Goal: Contribute content: Contribute content

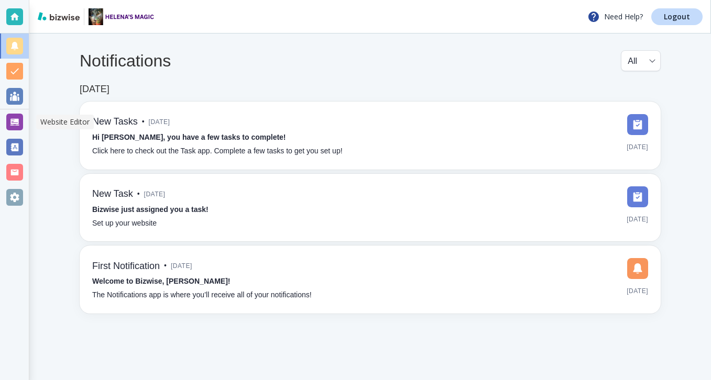
click at [16, 126] on div at bounding box center [14, 122] width 17 height 17
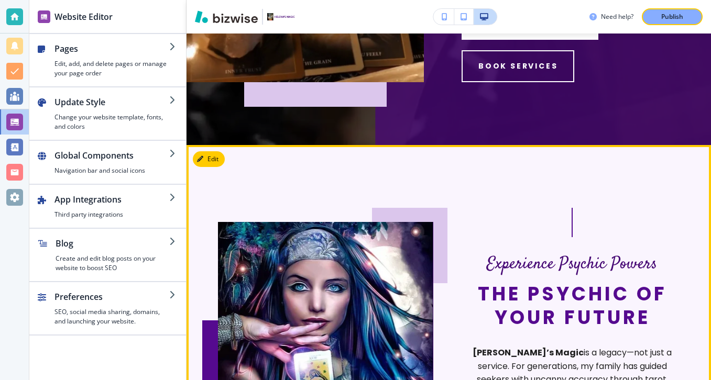
scroll to position [40, 0]
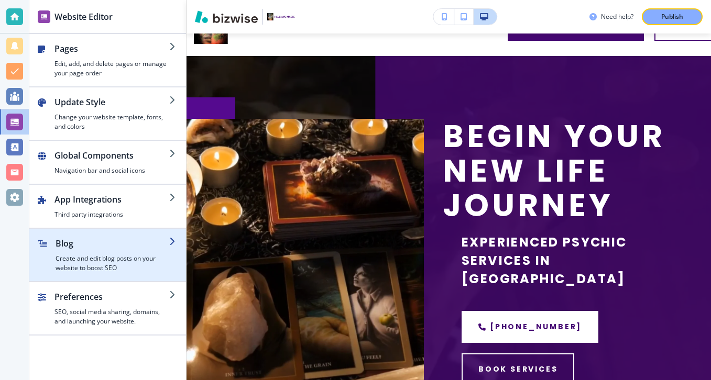
click at [139, 254] on h4 "Create and edit blog posts on your website to boost SEO" at bounding box center [112, 263] width 114 height 19
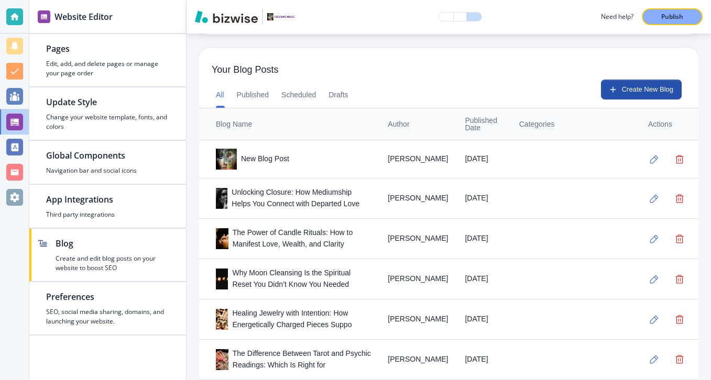
scroll to position [271, 0]
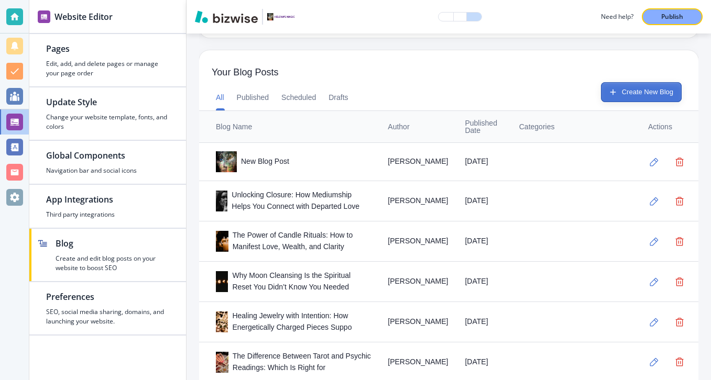
click at [651, 89] on button "Create New Blog" at bounding box center [641, 92] width 81 height 20
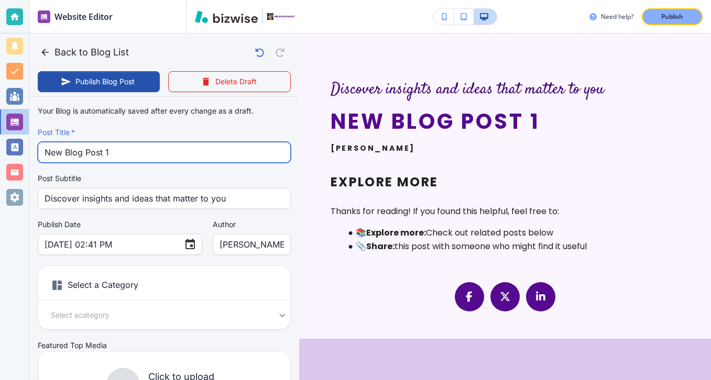
click at [202, 156] on input "New Blog Post 1" at bounding box center [164, 152] width 239 height 20
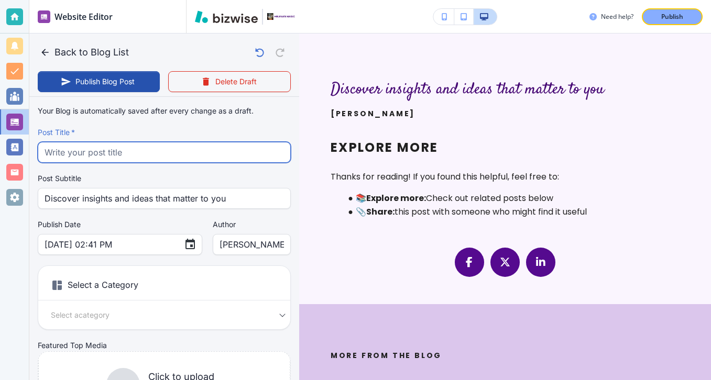
paste input "From Confusion to Confidence: The Power of Spirit-Guided Life Coaching"
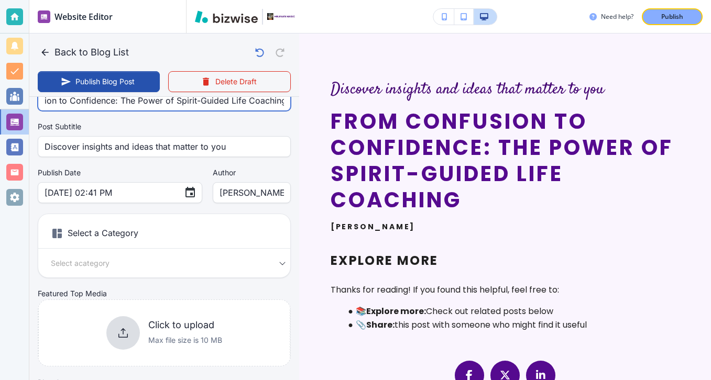
scroll to position [53, 0]
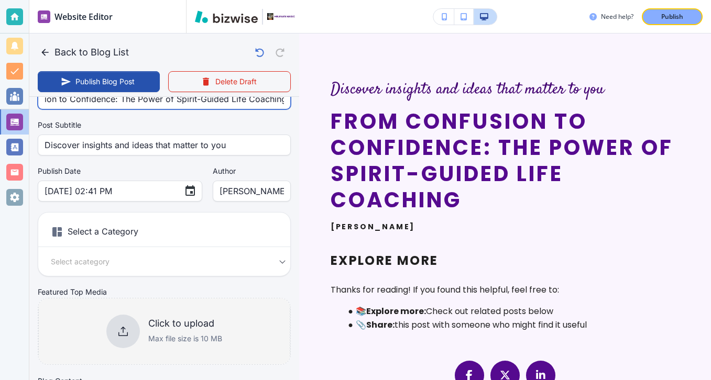
type input "From Confusion to Confidence: The Power of Spirit-Guided Life Coaching"
click at [182, 328] on h6 "Click to upload" at bounding box center [185, 324] width 74 height 12
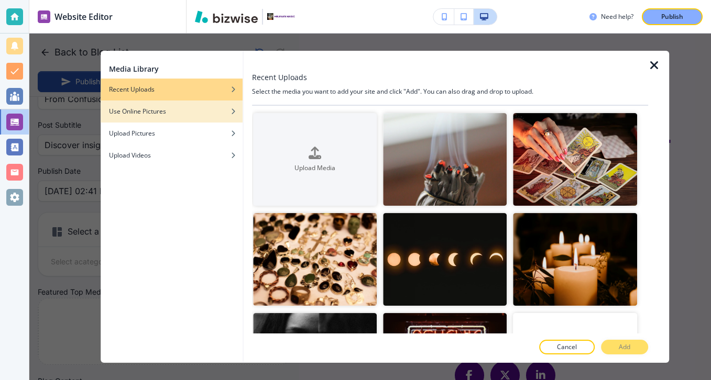
click at [213, 118] on div "button" at bounding box center [172, 119] width 142 height 6
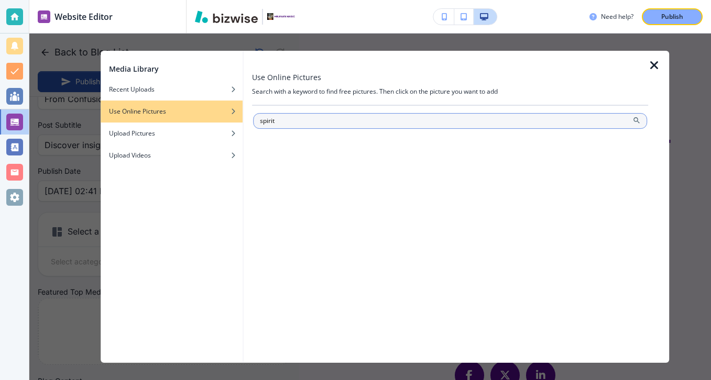
type input "spirit"
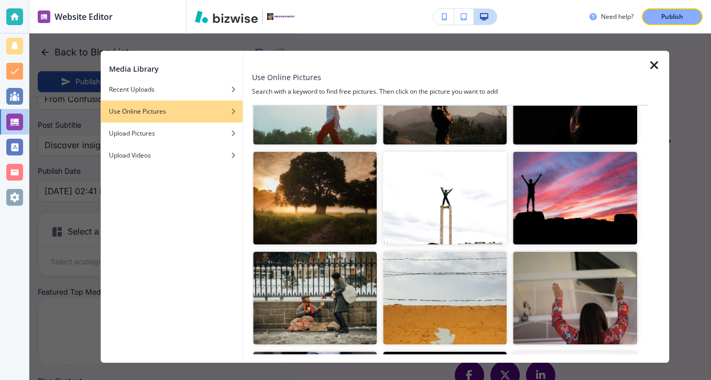
scroll to position [1014, 0]
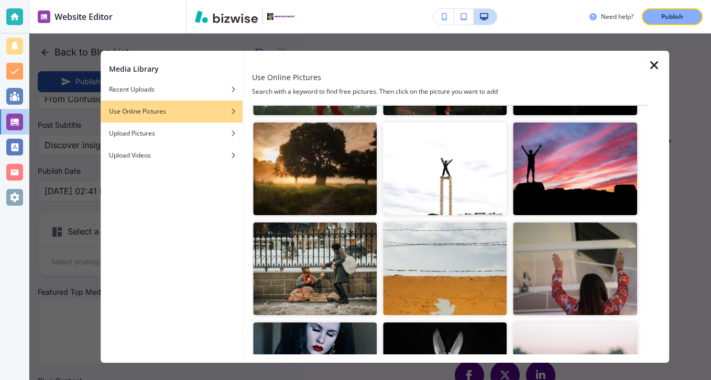
click at [662, 70] on div at bounding box center [658, 207] width 21 height 312
click at [651, 67] on icon "button" at bounding box center [654, 65] width 13 height 13
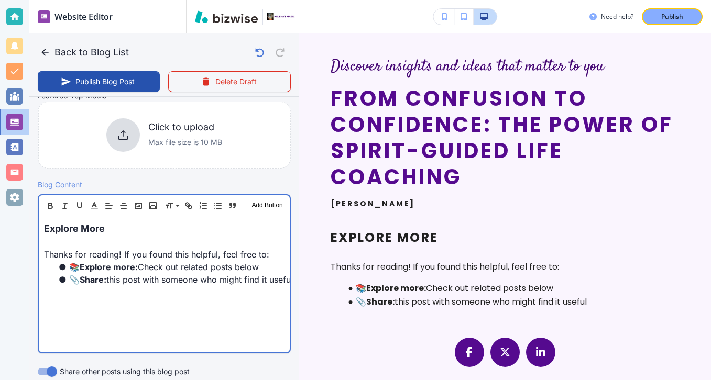
scroll to position [250, 0]
drag, startPoint x: 147, startPoint y: 232, endPoint x: 1, endPoint y: 218, distance: 146.3
click at [1, 218] on div "Website Editor Pages Edit, add, and delete pages or manage your page order Upda…" at bounding box center [355, 190] width 711 height 380
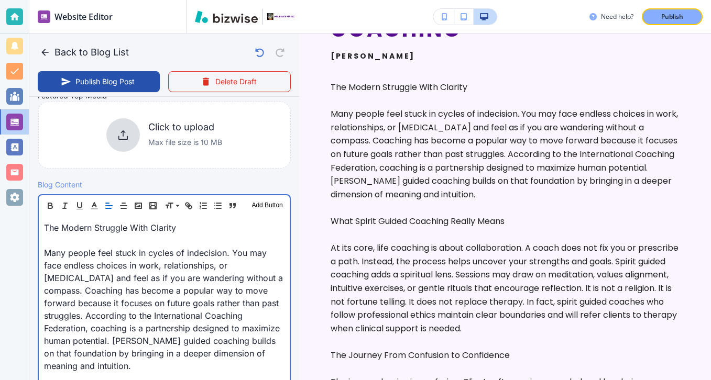
scroll to position [232, 0]
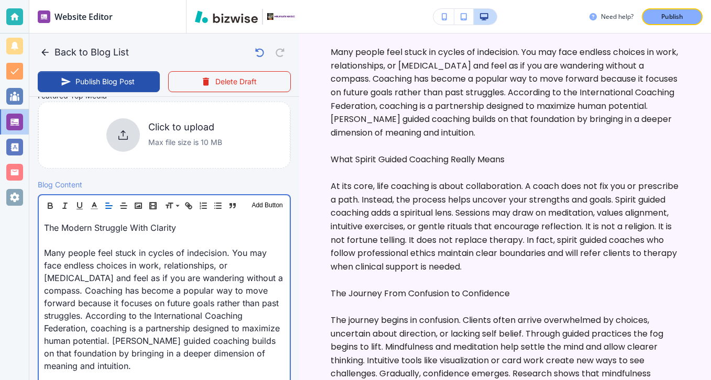
click at [66, 243] on p at bounding box center [164, 240] width 240 height 13
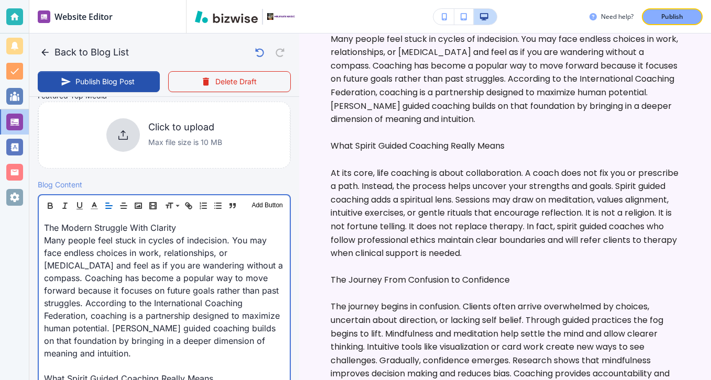
scroll to position [237, 0]
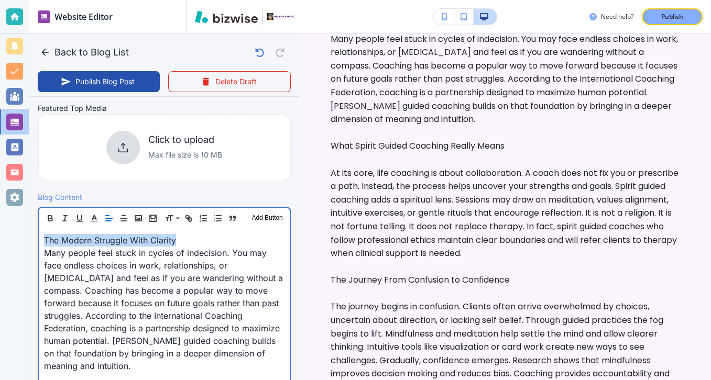
drag, startPoint x: 179, startPoint y: 242, endPoint x: 45, endPoint y: 246, distance: 133.6
click at [45, 246] on p "The Modern Struggle With Clarity" at bounding box center [164, 240] width 240 height 13
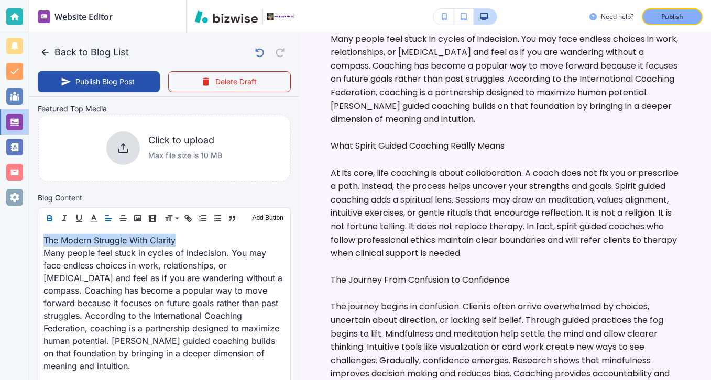
click at [49, 215] on icon "button" at bounding box center [49, 218] width 9 height 9
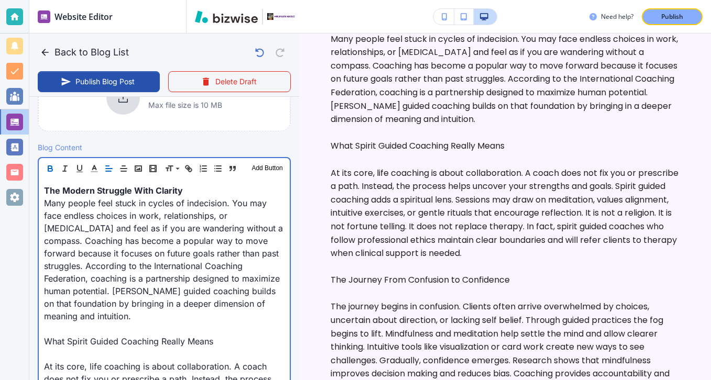
scroll to position [365, 0]
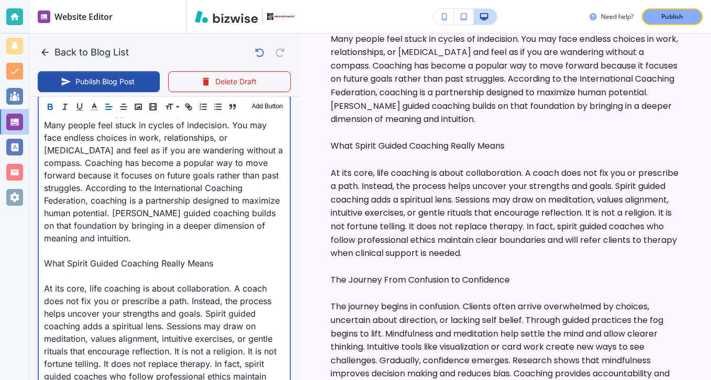
click at [86, 281] on p at bounding box center [164, 276] width 240 height 13
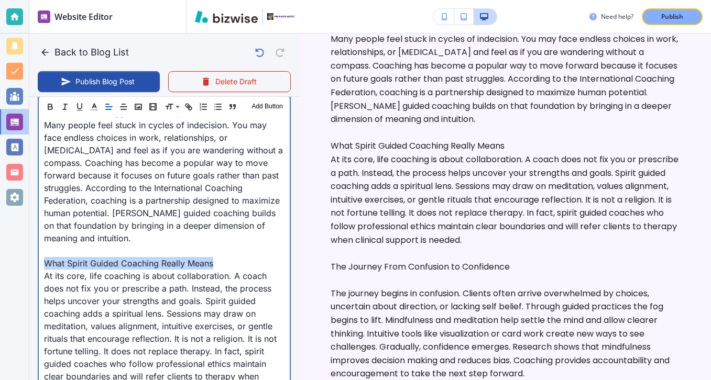
drag, startPoint x: 227, startPoint y: 267, endPoint x: 33, endPoint y: 261, distance: 194.3
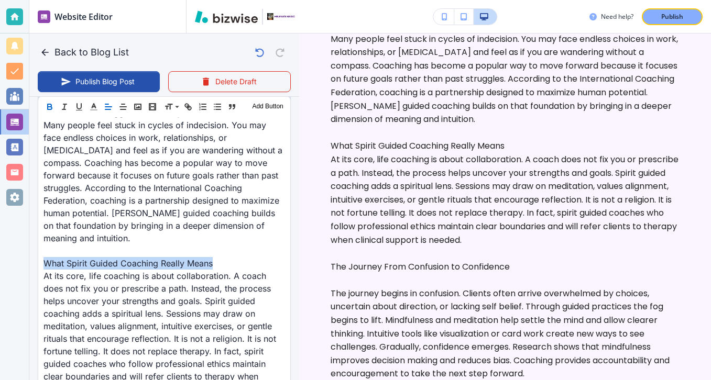
click at [54, 108] on button "button" at bounding box center [49, 107] width 15 height 13
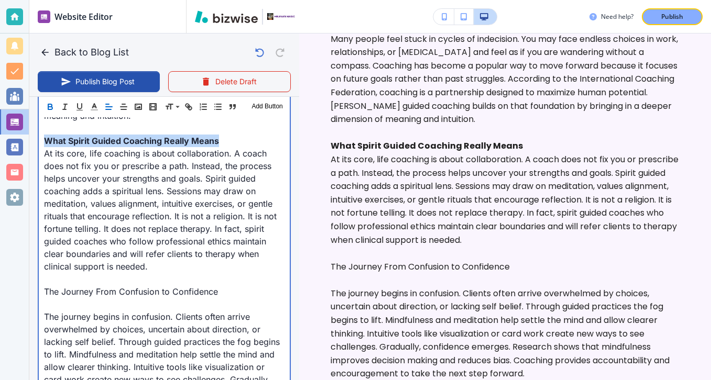
scroll to position [517, 0]
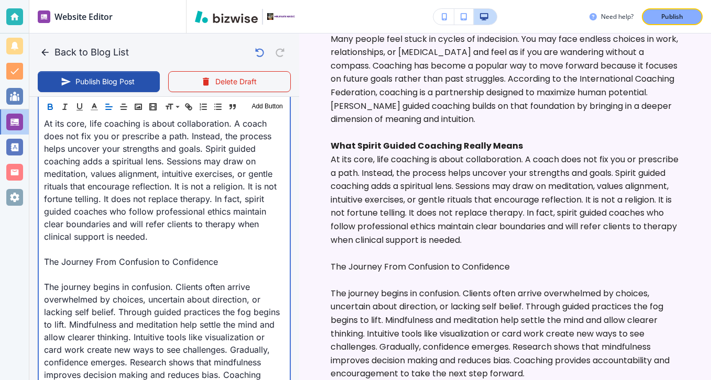
click at [97, 286] on p "The journey begins in confusion. Clients often arrive overwhelmed by choices, u…" at bounding box center [164, 344] width 240 height 126
click at [101, 273] on p at bounding box center [164, 274] width 240 height 13
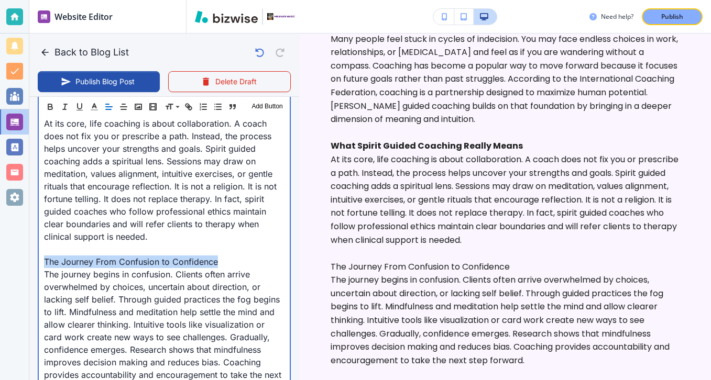
drag, startPoint x: 217, startPoint y: 262, endPoint x: 42, endPoint y: 265, distance: 174.9
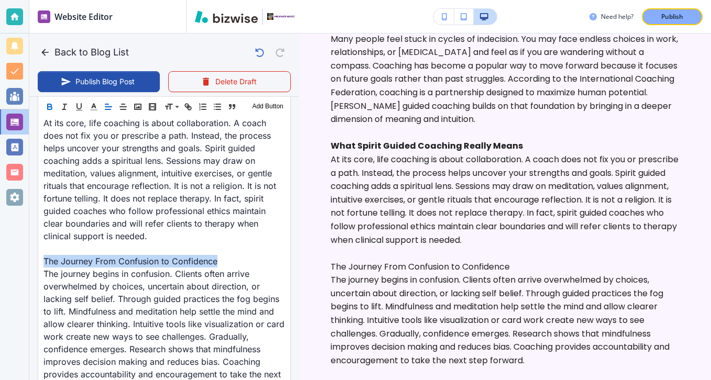
click at [53, 104] on icon "button" at bounding box center [49, 106] width 9 height 9
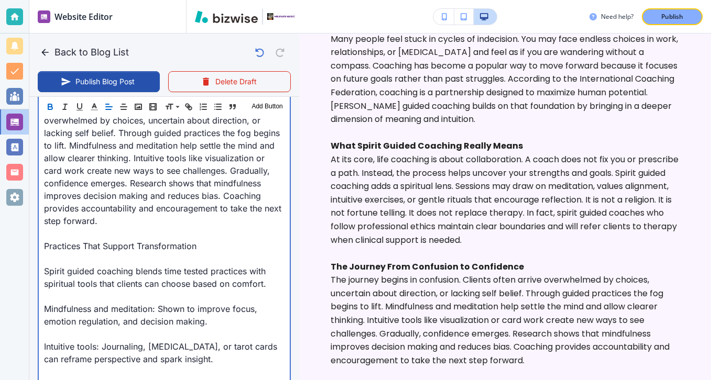
scroll to position [700, 0]
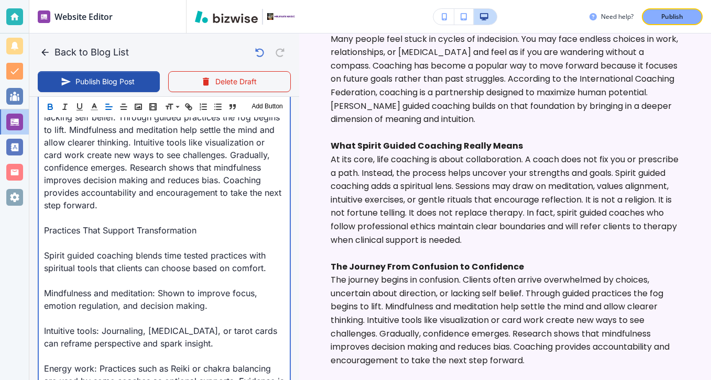
click at [92, 238] on p at bounding box center [164, 243] width 240 height 13
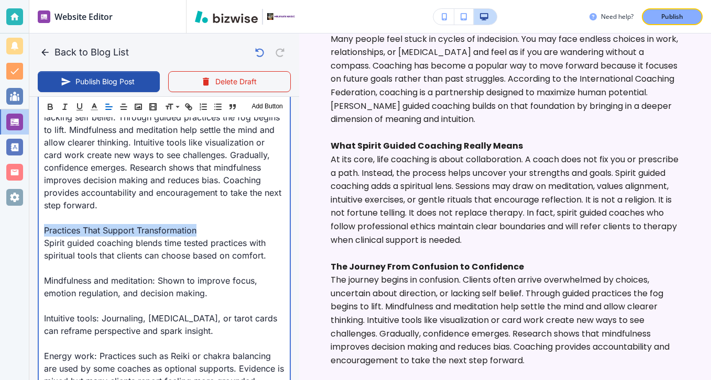
drag, startPoint x: 212, startPoint y: 228, endPoint x: 42, endPoint y: 230, distance: 170.2
click at [42, 230] on div "The Modern Struggle With Clarity Many people feel stuck in cycles of indecision…" at bounding box center [164, 387] width 251 height 1242
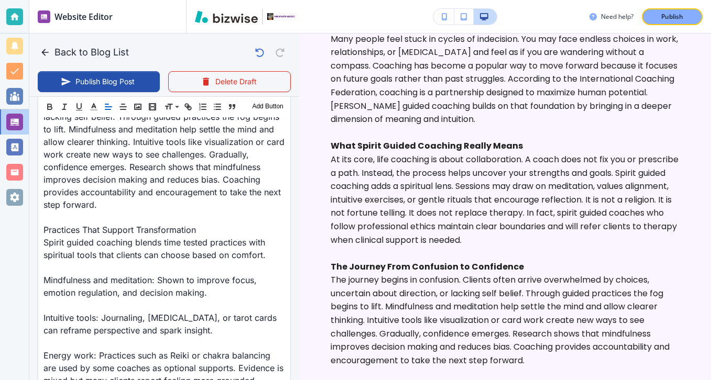
scroll to position [699, 0]
click at [49, 100] on div "Header 1 Header 2 Header 3 Body Text Add Button" at bounding box center [164, 106] width 252 height 21
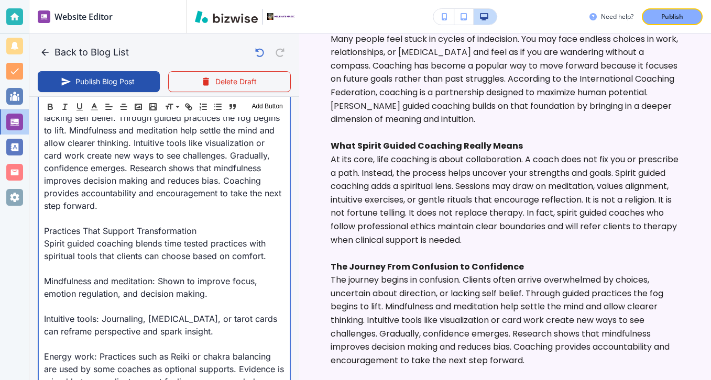
scroll to position [700, 0]
drag, startPoint x: 42, startPoint y: 228, endPoint x: 207, endPoint y: 232, distance: 164.4
click at [207, 232] on div "The Modern Struggle With Clarity Many people feel stuck in cycles of indecision…" at bounding box center [164, 387] width 251 height 1242
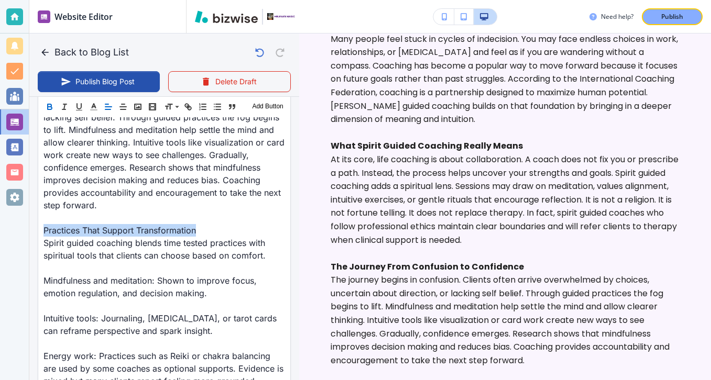
click at [48, 104] on icon "button" at bounding box center [50, 105] width 4 height 3
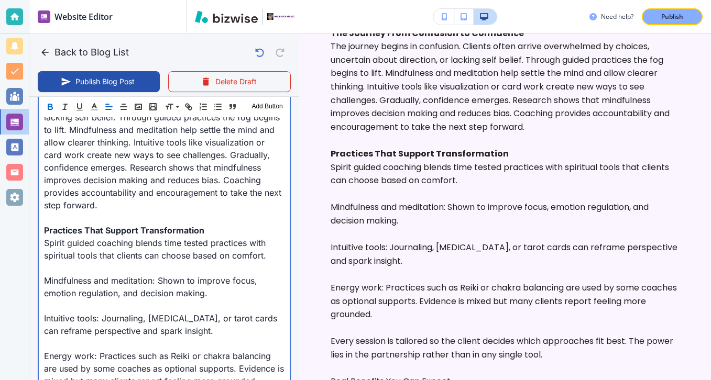
scroll to position [469, 0]
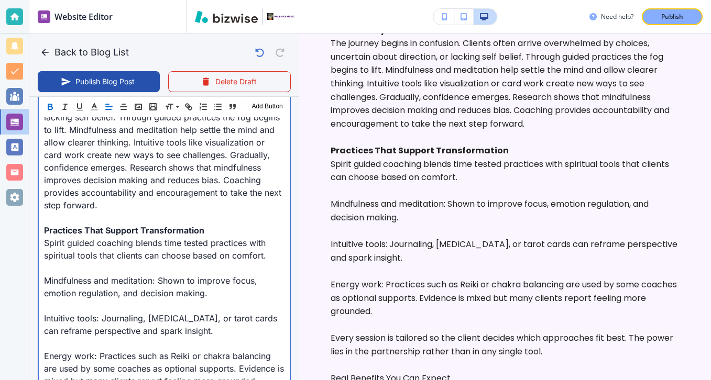
click at [87, 272] on p at bounding box center [164, 268] width 240 height 13
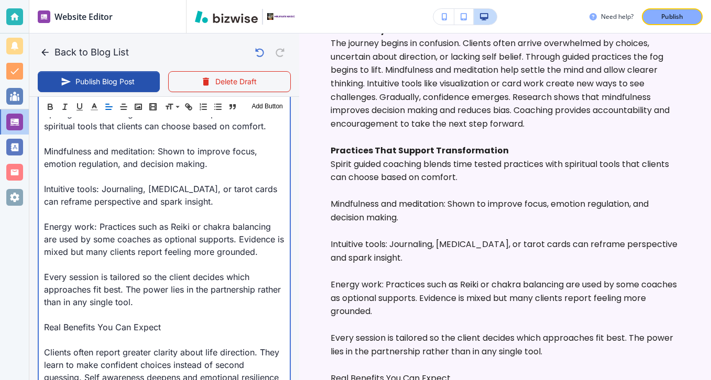
scroll to position [850, 0]
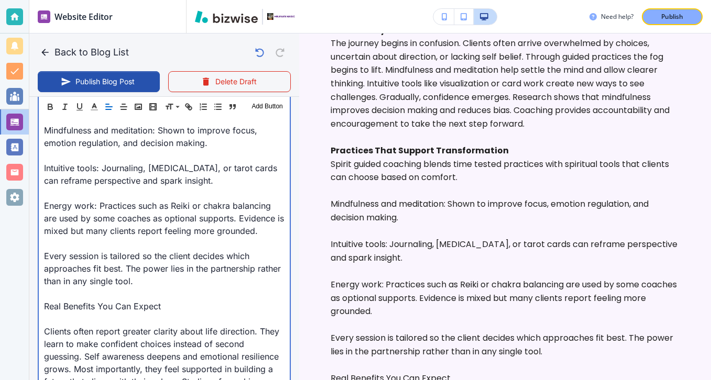
click at [169, 323] on p at bounding box center [164, 319] width 240 height 13
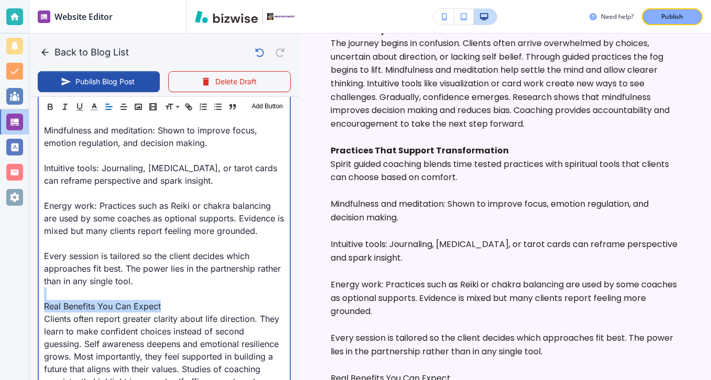
drag, startPoint x: 171, startPoint y: 306, endPoint x: 15, endPoint y: 299, distance: 156.2
click at [15, 298] on div "Website Editor Pages Edit, add, and delete pages or manage your page order Upda…" at bounding box center [355, 190] width 711 height 380
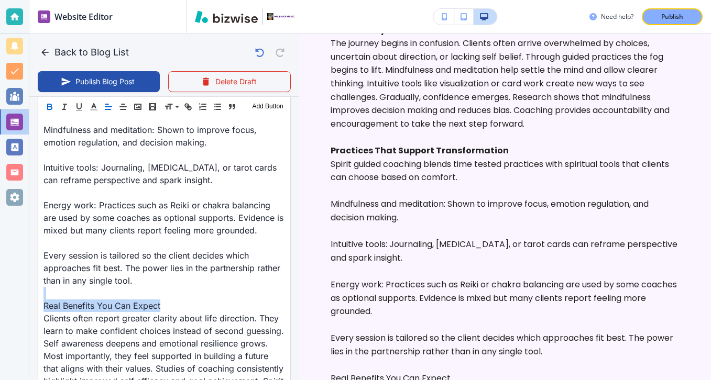
click at [53, 106] on icon "button" at bounding box center [49, 106] width 9 height 9
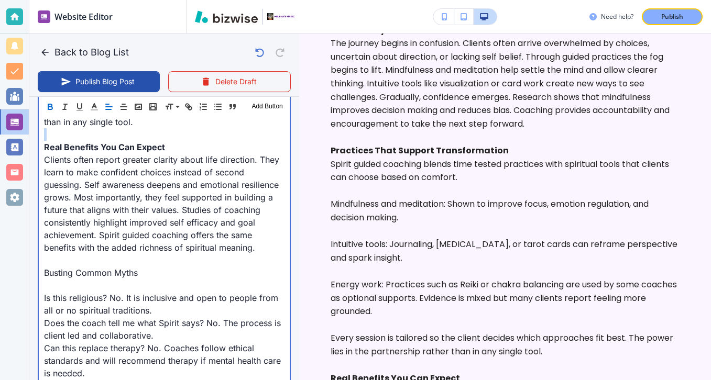
scroll to position [1091, 0]
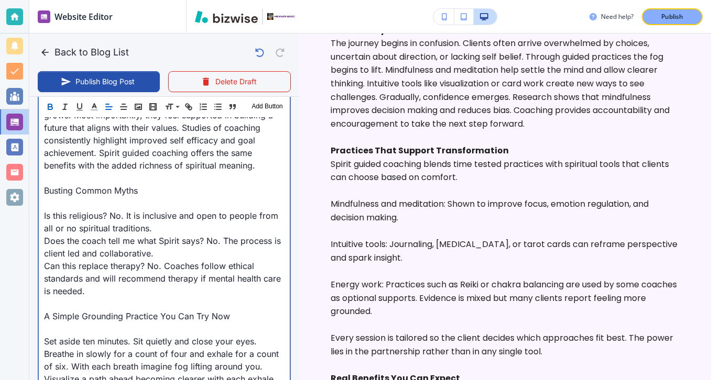
click at [113, 219] on p "Is this religious? No. It is inclusive and open to people from all or no spirit…" at bounding box center [164, 221] width 240 height 25
click at [113, 204] on p at bounding box center [164, 203] width 240 height 13
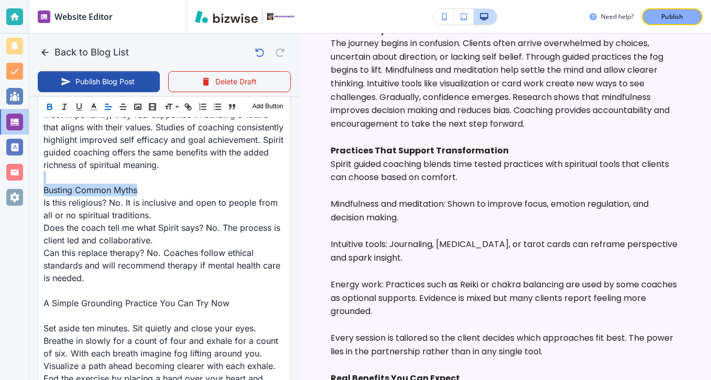
click at [55, 104] on button "button" at bounding box center [49, 107] width 15 height 13
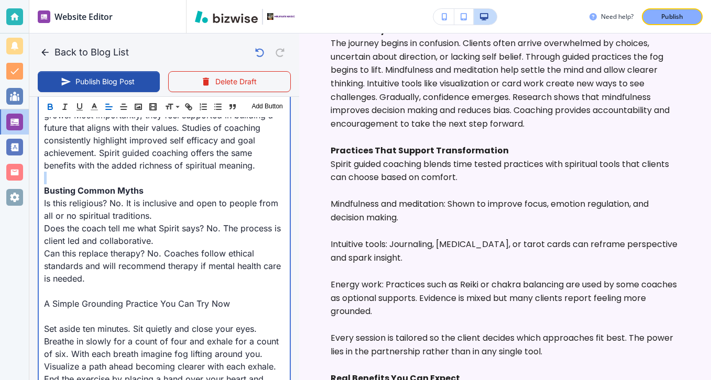
scroll to position [1154, 0]
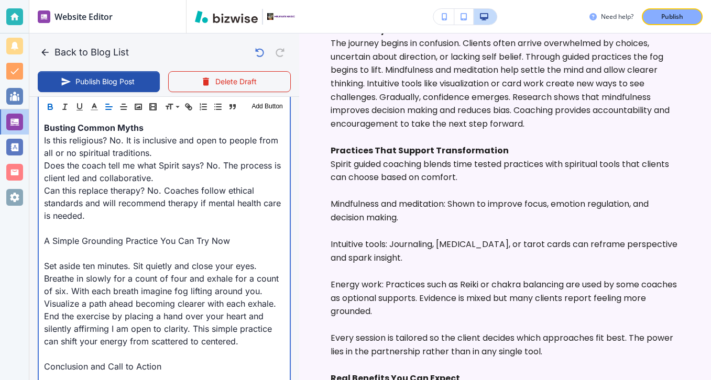
click at [81, 249] on p at bounding box center [164, 253] width 240 height 13
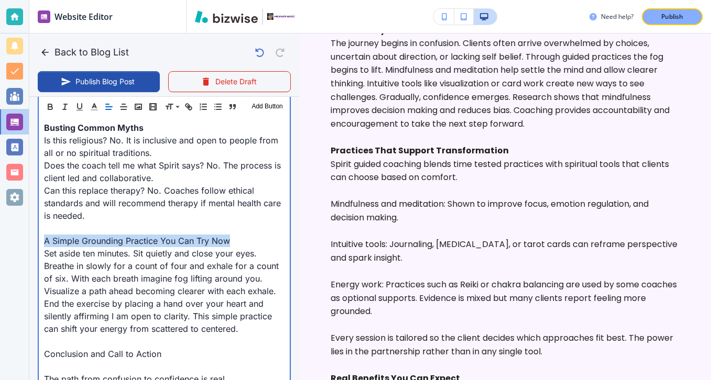
drag, startPoint x: 245, startPoint y: 243, endPoint x: 0, endPoint y: 243, distance: 245.0
click at [0, 242] on div "Website Editor Pages Edit, add, and delete pages or manage your page order Upda…" at bounding box center [355, 190] width 711 height 380
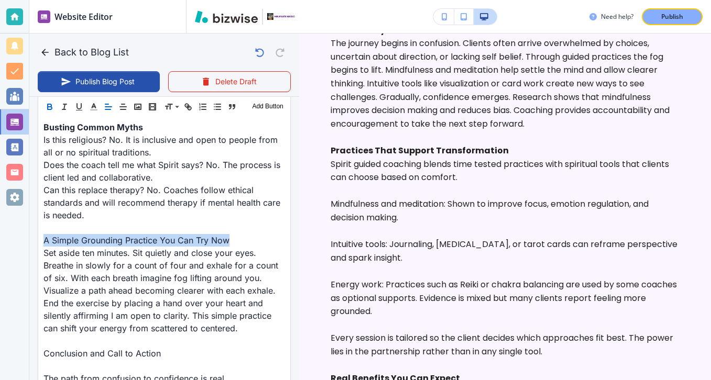
click at [52, 106] on icon "button" at bounding box center [49, 106] width 9 height 9
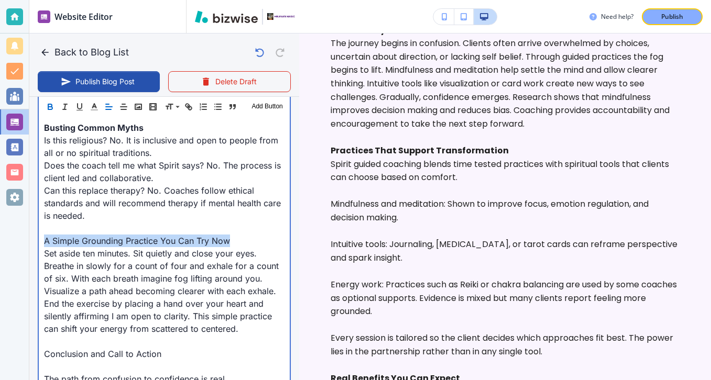
type input "Sep 29, 2025 02:43 PM"
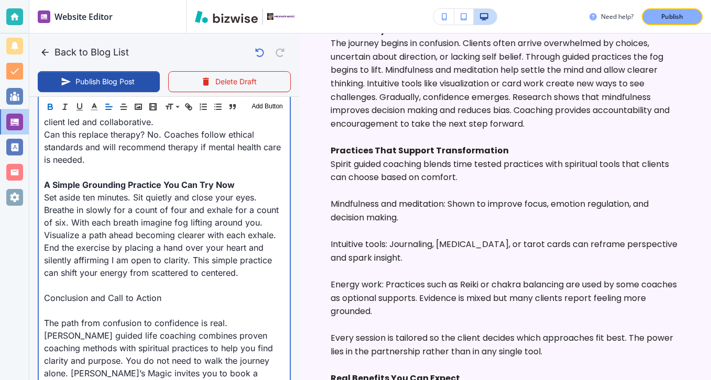
scroll to position [1284, 0]
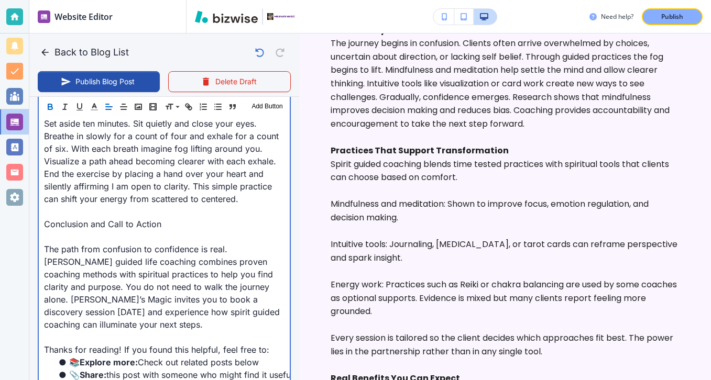
click at [93, 236] on p at bounding box center [164, 236] width 240 height 13
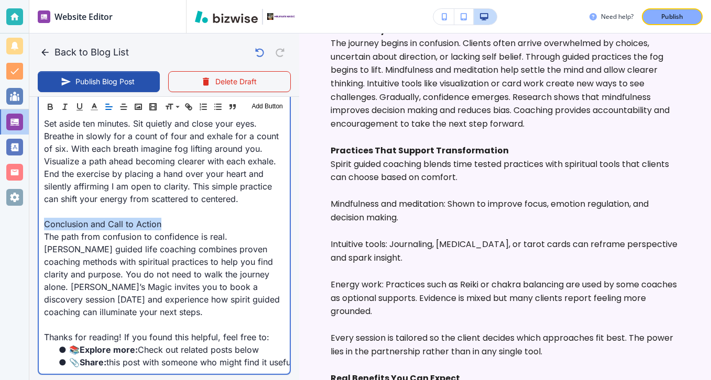
drag, startPoint x: 175, startPoint y: 225, endPoint x: 4, endPoint y: 224, distance: 171.2
click at [4, 224] on div "Website Editor Pages Edit, add, and delete pages or manage your page order Upda…" at bounding box center [355, 190] width 711 height 380
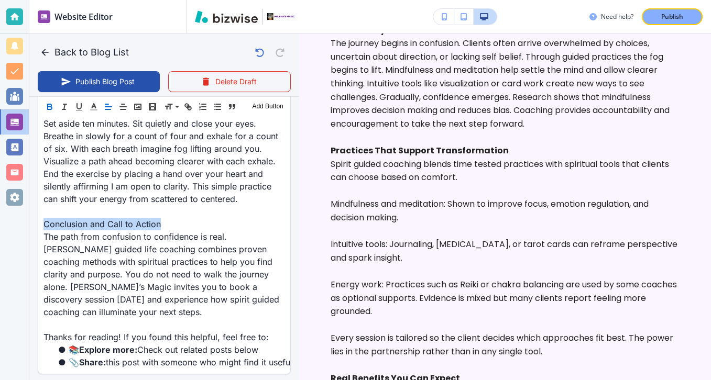
click at [49, 108] on icon "button" at bounding box center [49, 106] width 9 height 9
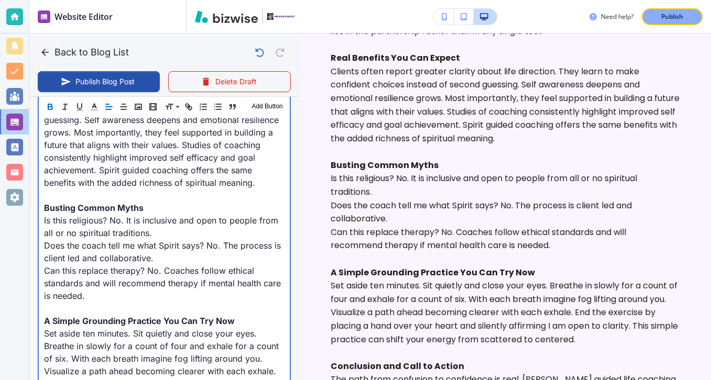
scroll to position [1070, 0]
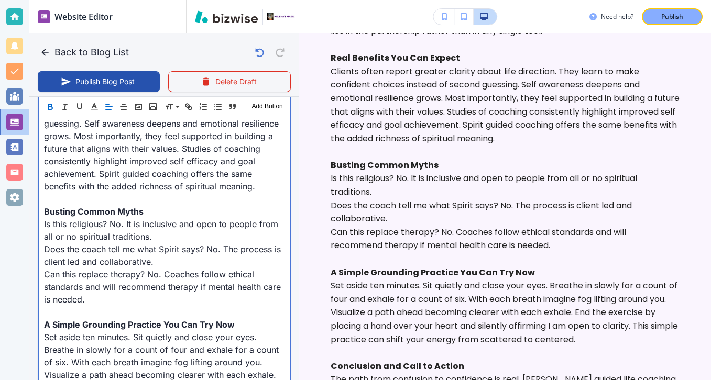
click at [195, 258] on p "Does the coach tell me what Spirit says? No. The process is client led and coll…" at bounding box center [164, 255] width 240 height 25
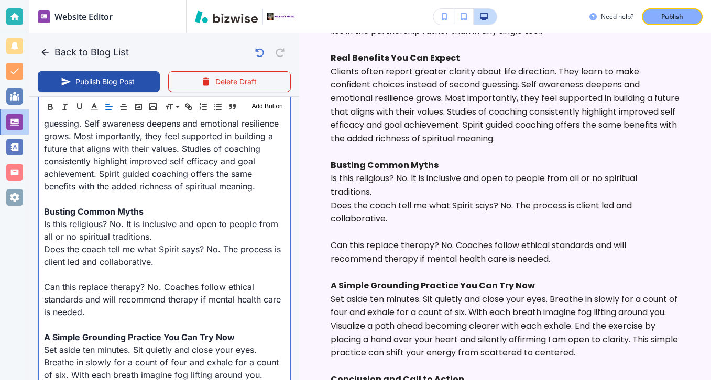
click at [159, 240] on p "Is this religious? No. It is inclusive and open to people from all or no spirit…" at bounding box center [164, 230] width 240 height 25
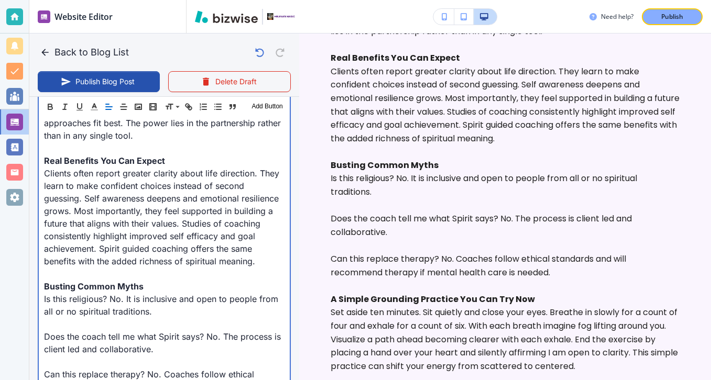
scroll to position [968, 0]
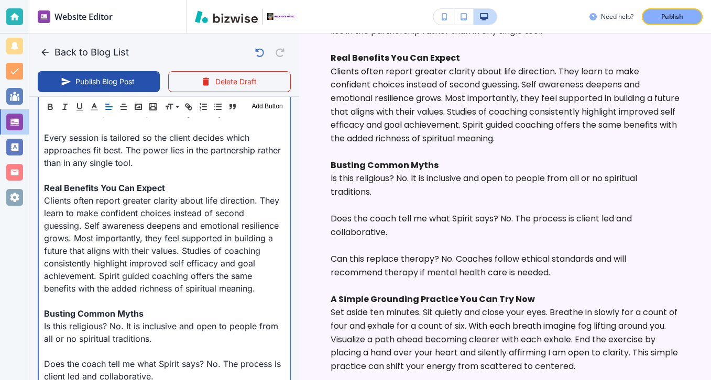
click at [253, 208] on p "Clients often report greater clarity about life direction. They learn to make c…" at bounding box center [164, 244] width 240 height 101
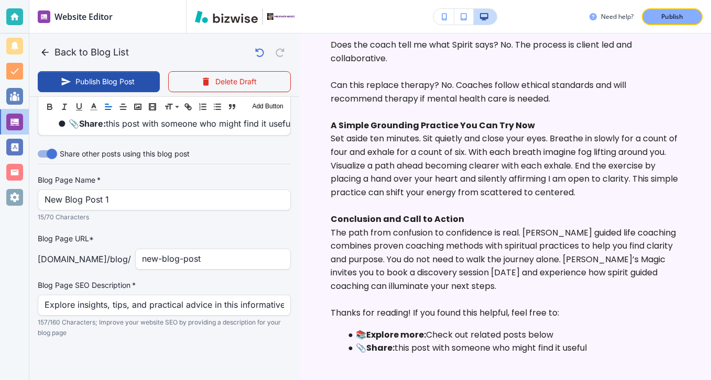
scroll to position [1547, 0]
click at [157, 210] on div "Blog Page Name   * New Blog Post 1 Blog Page Name   * 15/70 Characters" at bounding box center [164, 199] width 253 height 48
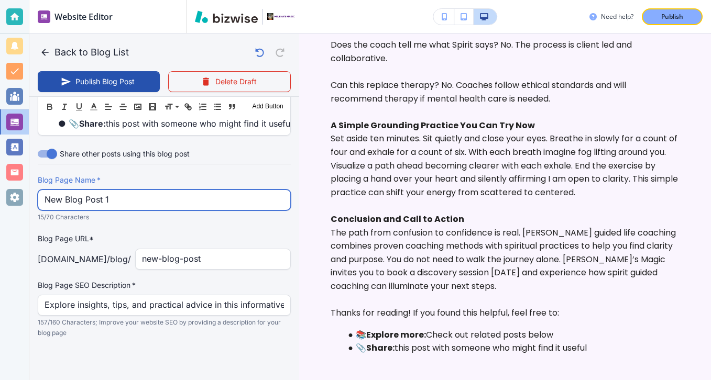
click at [161, 206] on input "New Blog Post 1" at bounding box center [164, 200] width 239 height 20
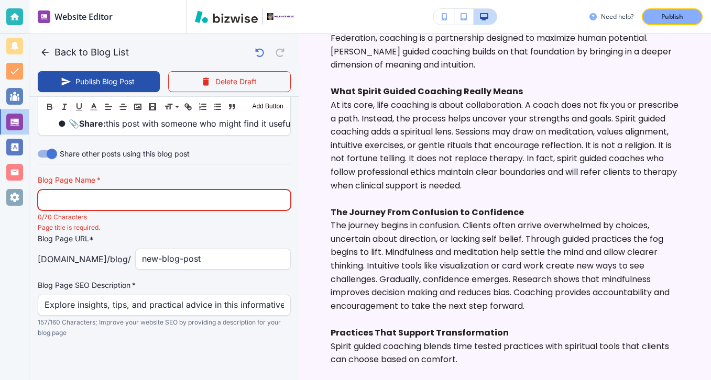
scroll to position [0, 0]
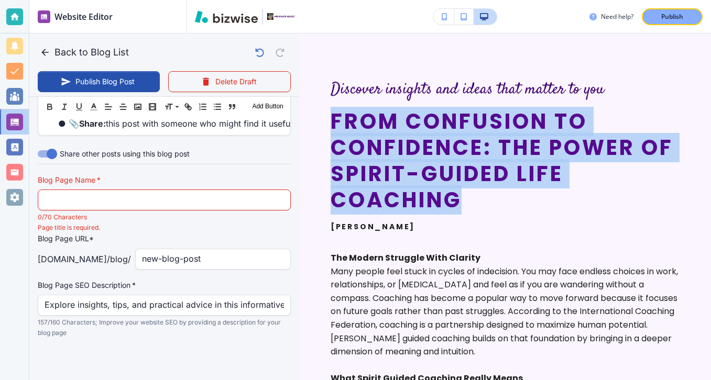
drag, startPoint x: 498, startPoint y: 199, endPoint x: 325, endPoint y: 115, distance: 192.7
copy h2 "From Confusion to Confidence: The Power of Spirit-Guided Life Coaching"
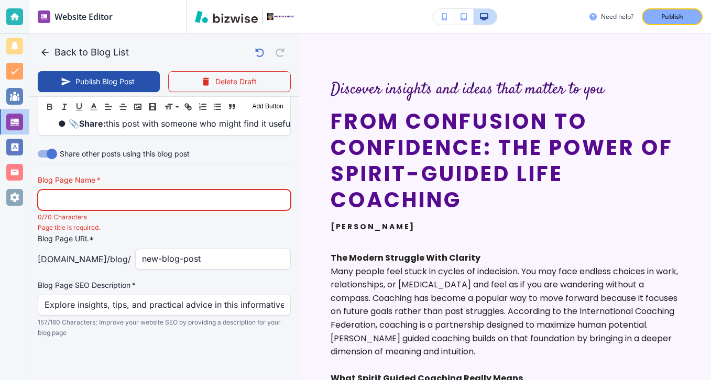
click at [168, 206] on input "text" at bounding box center [164, 200] width 239 height 20
paste input "From Confusion to Confidence: The Power of Spirit-Guided Life Coaching"
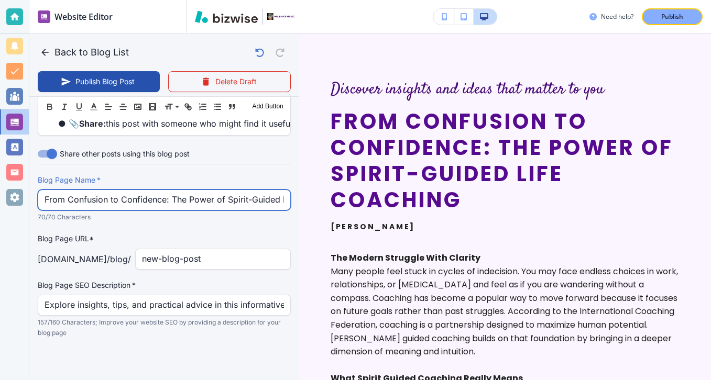
scroll to position [0, 51]
type input "From Confusion to Confidence: The Power of Spirit-Guided Life Coaching"
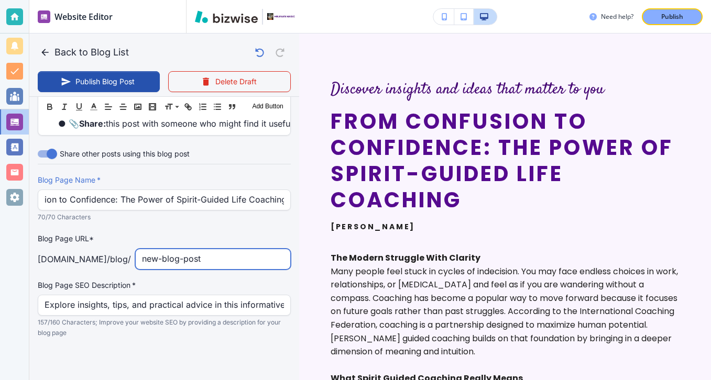
click at [237, 260] on input "new-blog-post" at bounding box center [213, 259] width 142 height 20
type input "from-confusion-to"
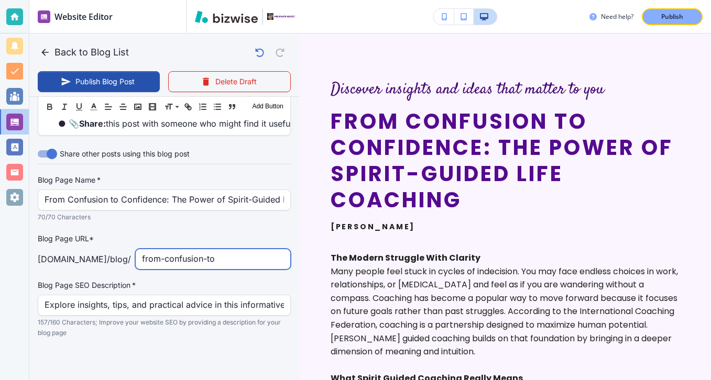
type input "Sep 29, 2025 02:44 PM"
type input "from-confusion-to-confidence-the-power-of-spirit-guided-life-coaching"
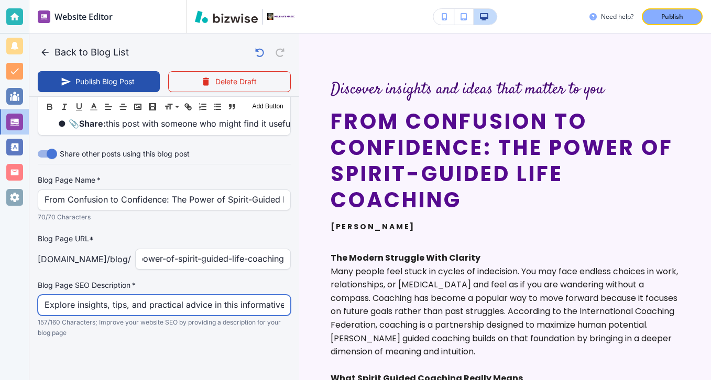
click at [172, 314] on input "Explore insights, tips, and practical advice in this informative blog post. Dis…" at bounding box center [164, 305] width 239 height 20
click at [181, 310] on input "Explore insights, tips, and practical advice in this informative blog post. Dis…" at bounding box center [164, 305] width 239 height 20
click at [182, 310] on input "Explore insights, tips, and practical advice in this informative blog post. Dis…" at bounding box center [164, 305] width 239 height 20
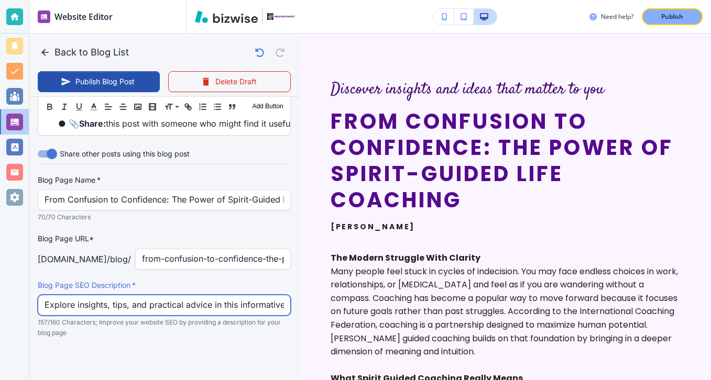
click at [182, 310] on input "Explore insights, tips, and practical advice in this informative blog post. Dis…" at bounding box center [164, 305] width 239 height 20
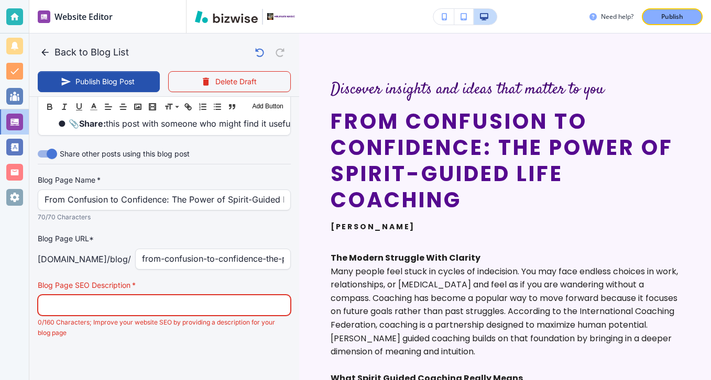
paste input "Discover how spirit guided life coaching transforms confusion into clarity with…"
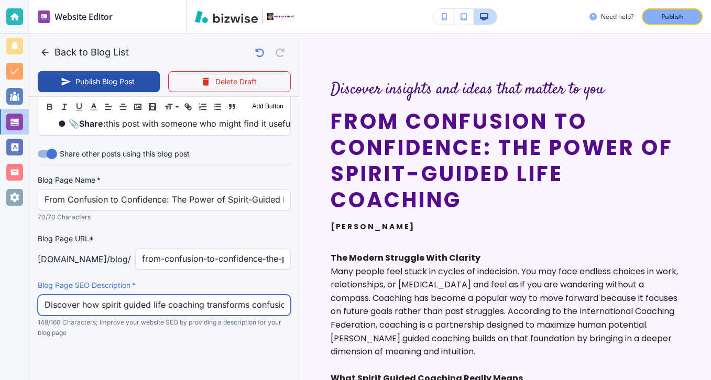
scroll to position [0, 330]
type input "Discover how spirit guided life coaching transforms confusion into clarity with…"
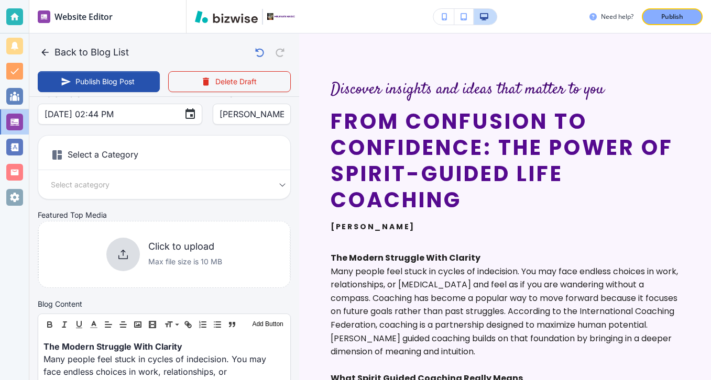
scroll to position [78, 0]
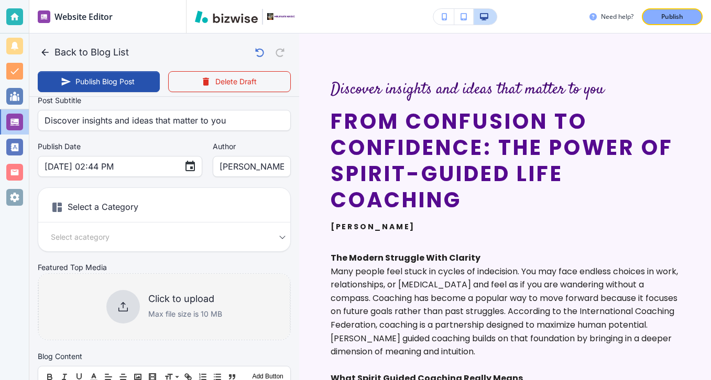
click at [179, 314] on p "Max file size is 10 MB" at bounding box center [185, 314] width 74 height 12
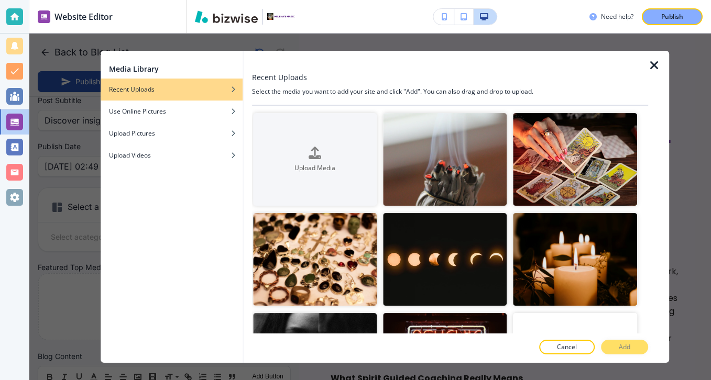
click at [660, 63] on icon "button" at bounding box center [654, 65] width 13 height 13
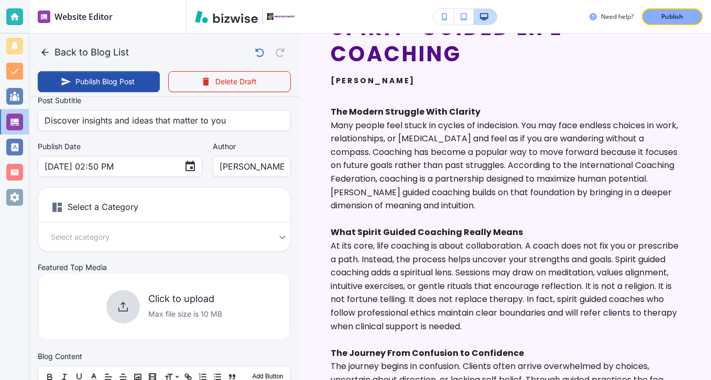
scroll to position [242, 0]
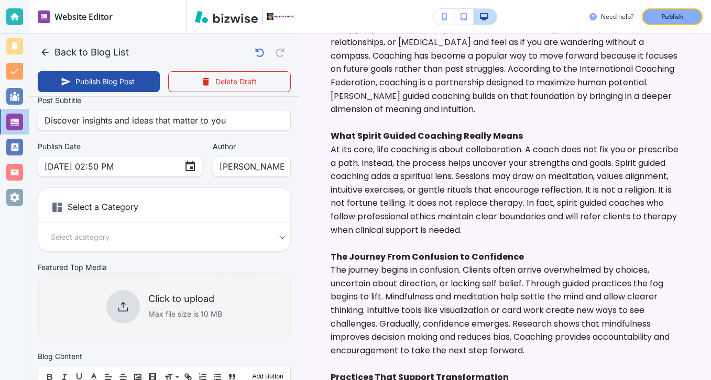
click at [127, 292] on div at bounding box center [123, 307] width 34 height 34
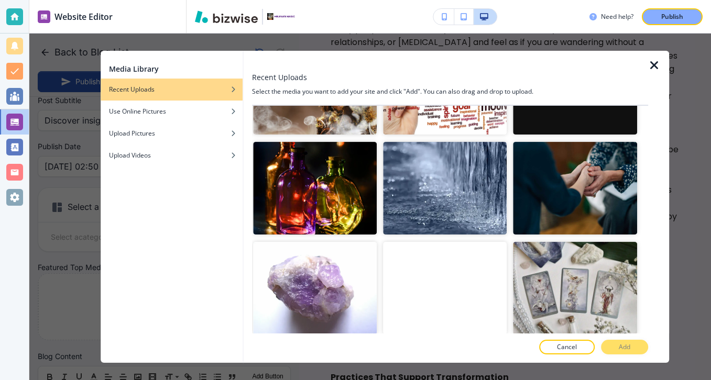
scroll to position [2484, 0]
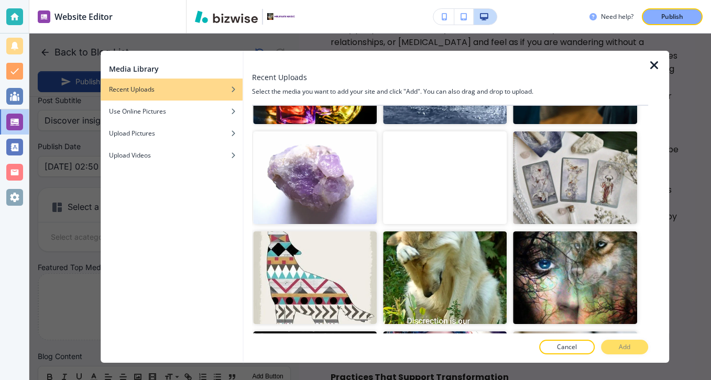
click at [657, 69] on icon "button" at bounding box center [654, 65] width 13 height 13
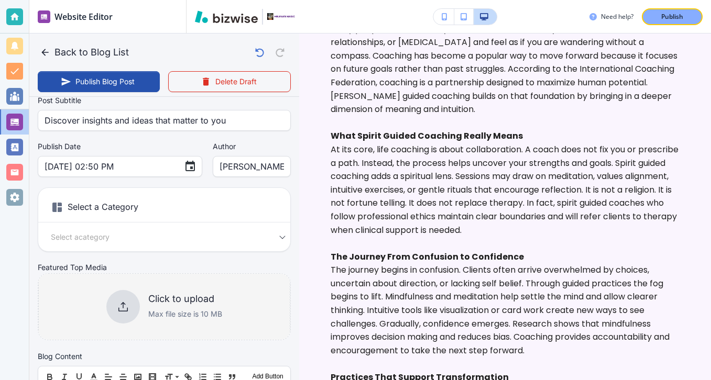
click at [168, 302] on h6 "Click to upload" at bounding box center [185, 299] width 74 height 12
type input "Sep 29, 2025 02:51 PM"
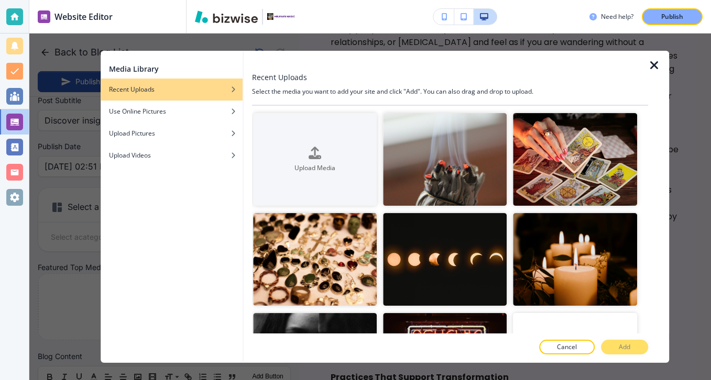
click at [656, 64] on icon "button" at bounding box center [654, 65] width 13 height 13
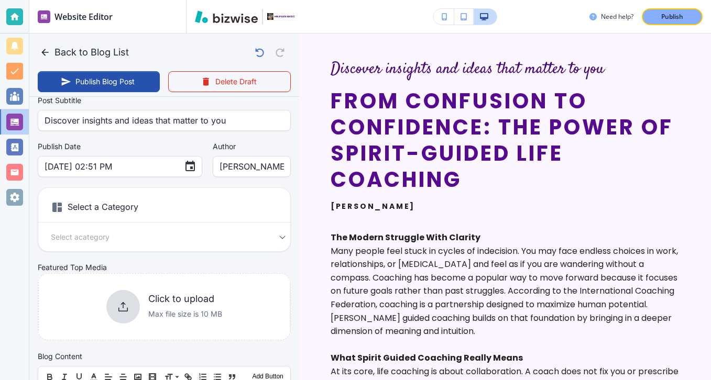
scroll to position [0, 0]
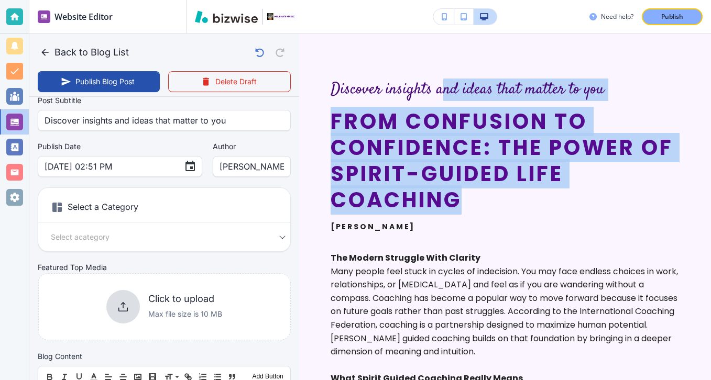
drag, startPoint x: 522, startPoint y: 213, endPoint x: 444, endPoint y: 97, distance: 140.0
click at [444, 97] on div "Discover insights and ideas that matter to you From Confusion to Confidence: Th…" at bounding box center [504, 156] width 349 height 153
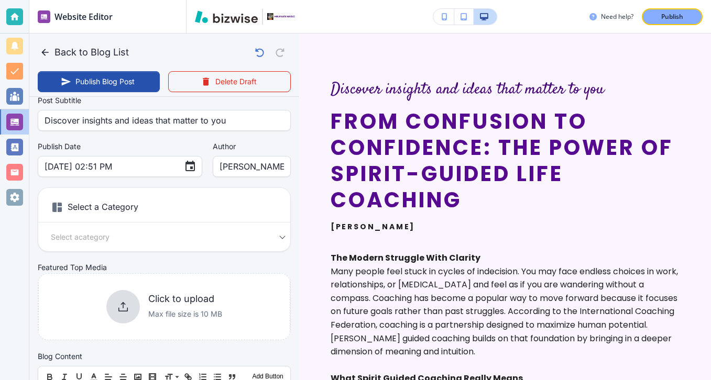
click at [432, 130] on h2 "From Confusion to Confidence: The Power of Spirit-Guided Life Coaching" at bounding box center [504, 160] width 349 height 105
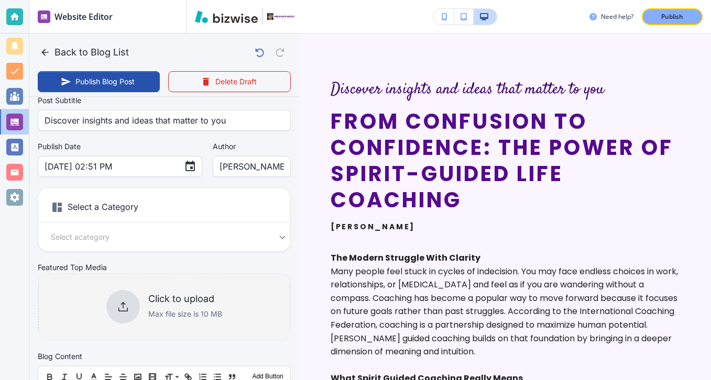
click at [140, 301] on div "Click to upload Max file size is 10 MB" at bounding box center [164, 307] width 116 height 34
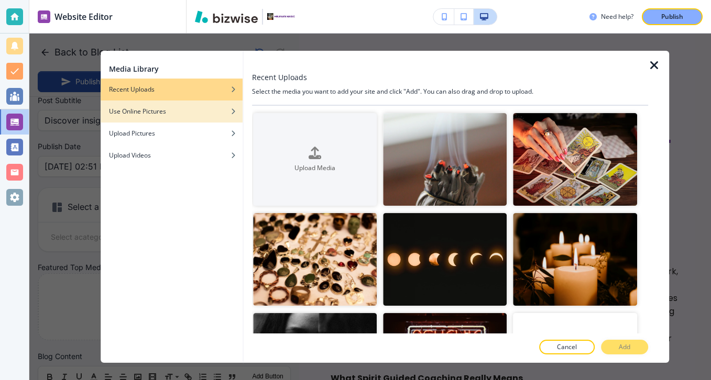
click at [214, 113] on div "Use Online Pictures" at bounding box center [172, 111] width 142 height 9
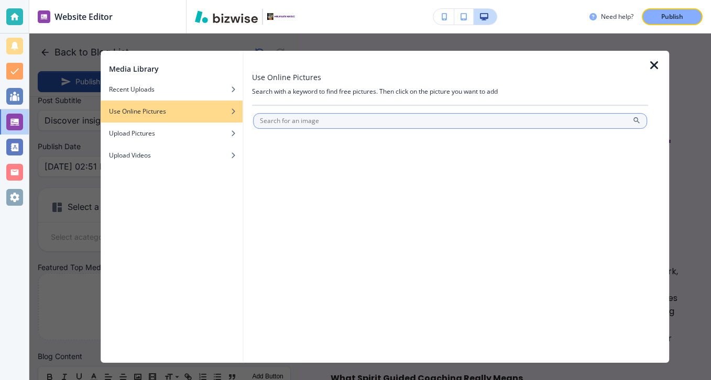
click at [324, 121] on input "text" at bounding box center [450, 121] width 394 height 16
type input "life coach"
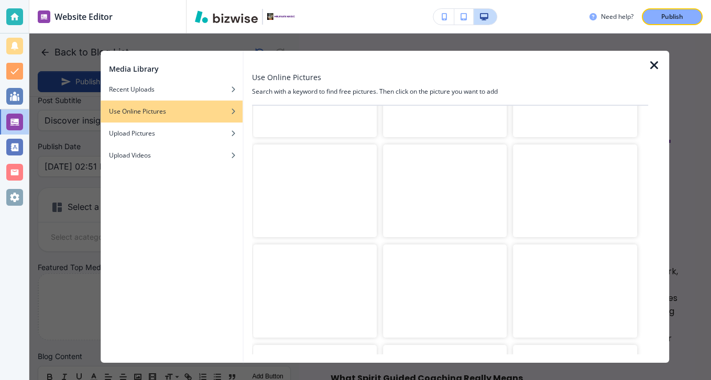
scroll to position [792, 0]
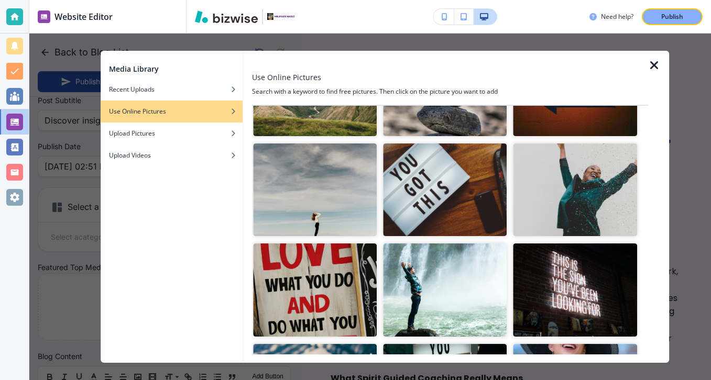
click at [435, 172] on img "button" at bounding box center [445, 189] width 124 height 93
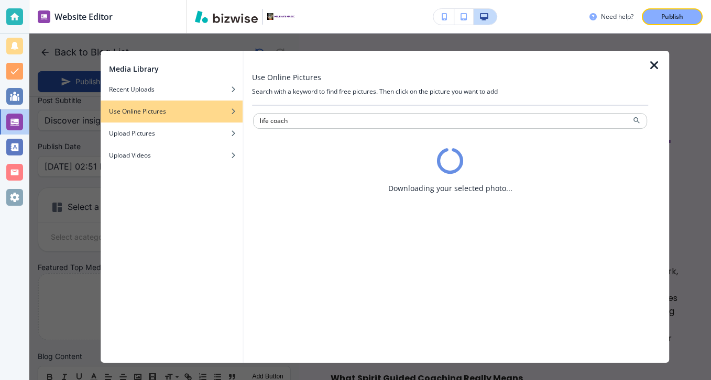
scroll to position [0, 0]
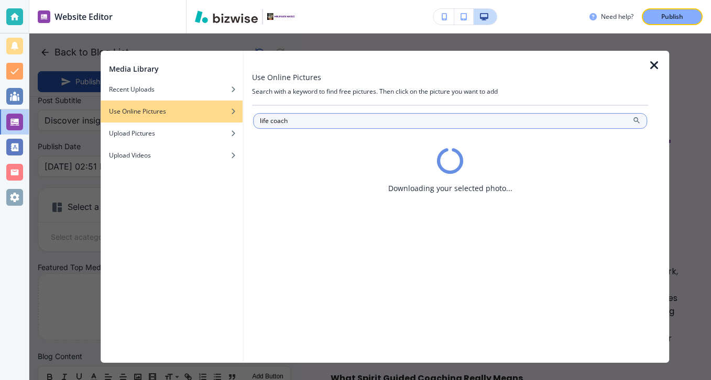
type input "Sep 29, 2025 02:55 PM"
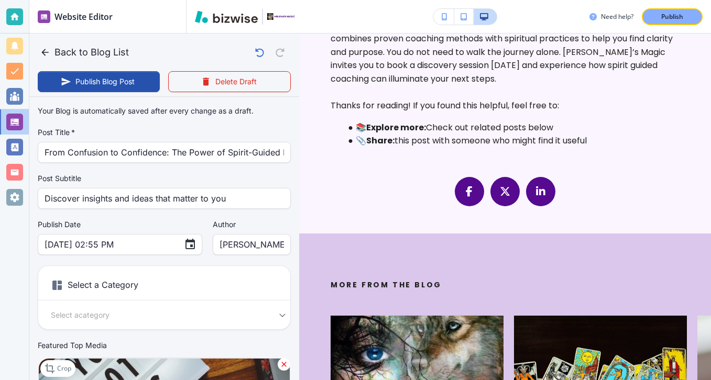
click at [135, 70] on div "Back to Blog List Publish Blog Post Delete Draft" at bounding box center [164, 65] width 270 height 63
click at [135, 80] on button "Publish Blog Post" at bounding box center [99, 81] width 122 height 21
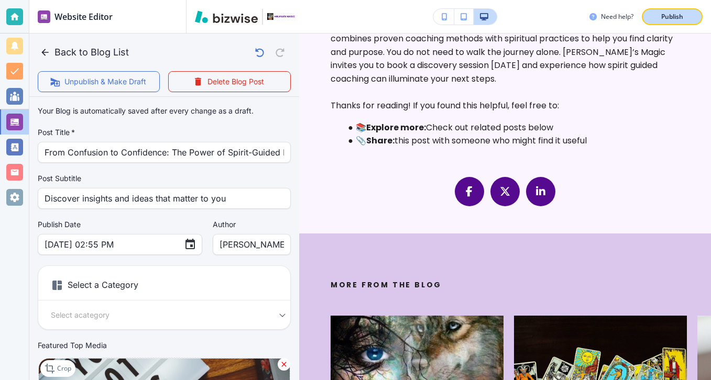
click at [679, 19] on p "Publish" at bounding box center [672, 16] width 22 height 9
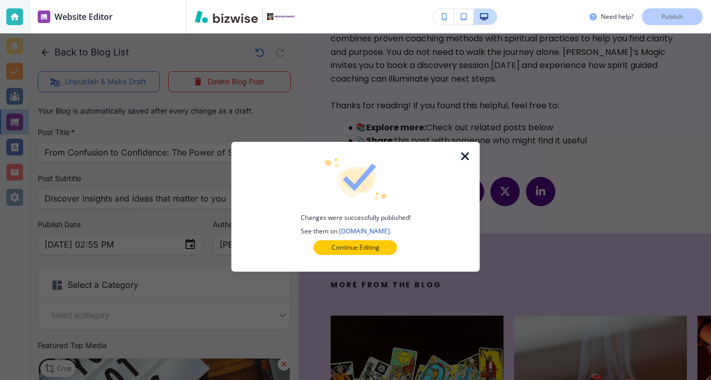
click at [352, 250] on p "Continue Editing" at bounding box center [355, 247] width 48 height 9
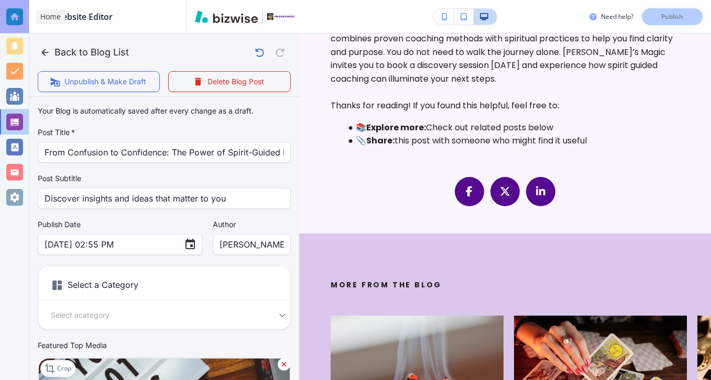
click at [21, 23] on div at bounding box center [14, 16] width 17 height 17
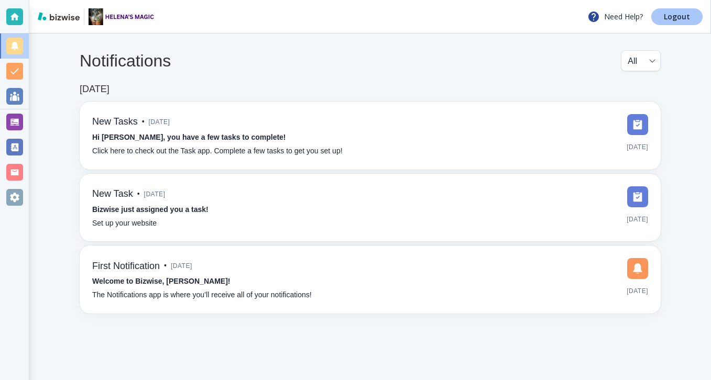
click at [659, 20] on link "Logout" at bounding box center [676, 16] width 51 height 17
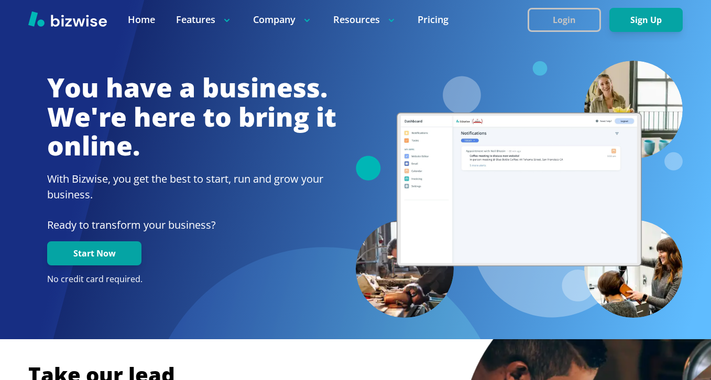
click at [584, 10] on button "Login" at bounding box center [563, 20] width 73 height 24
